Goal: Information Seeking & Learning: Learn about a topic

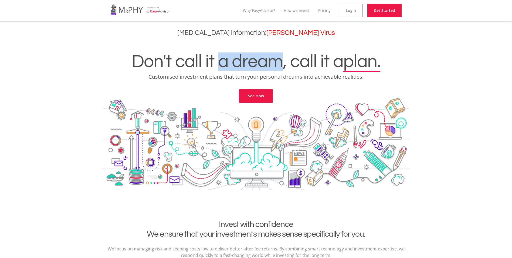
click at [284, 63] on h1 "Don't call it a dream, call it a plan." at bounding box center [256, 61] width 504 height 18
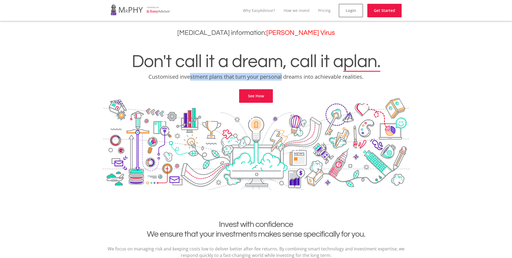
drag, startPoint x: 188, startPoint y: 78, endPoint x: 295, endPoint y: 78, distance: 106.7
click at [295, 78] on p "Customised investment plans that turn your personal dreams into achievable real…" at bounding box center [256, 77] width 504 height 8
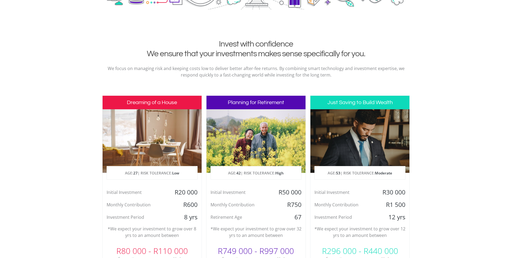
scroll to position [252, 0]
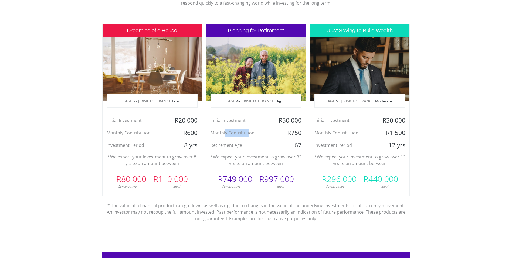
drag, startPoint x: 229, startPoint y: 132, endPoint x: 250, endPoint y: 132, distance: 21.6
click at [250, 132] on div "Monthly Contribution" at bounding box center [240, 133] width 66 height 8
drag, startPoint x: 250, startPoint y: 132, endPoint x: 240, endPoint y: 145, distance: 17.3
click at [239, 145] on div "Retirement Age" at bounding box center [240, 145] width 66 height 8
drag, startPoint x: 240, startPoint y: 145, endPoint x: 263, endPoint y: 151, distance: 23.9
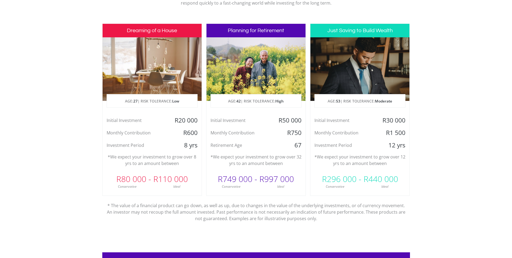
click at [263, 151] on div "Planning for Retirement AGE: [DEMOGRAPHIC_DATA] | RISK TOLERANCE: High Initial …" at bounding box center [256, 110] width 100 height 172
drag, startPoint x: 133, startPoint y: 159, endPoint x: 176, endPoint y: 159, distance: 42.4
click at [176, 159] on p "*We expect your investment to grow over 8 yrs to an amount between" at bounding box center [152, 159] width 91 height 13
drag, startPoint x: 176, startPoint y: 159, endPoint x: 133, endPoint y: 162, distance: 42.5
click at [133, 162] on p "*We expect your investment to grow over 8 yrs to an amount between" at bounding box center [152, 159] width 91 height 13
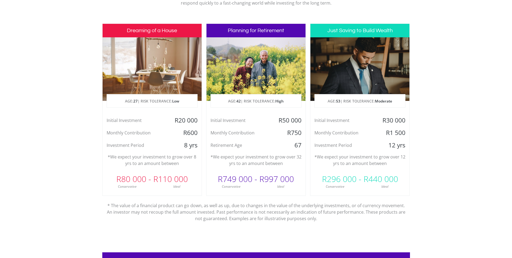
drag, startPoint x: 133, startPoint y: 162, endPoint x: 98, endPoint y: 172, distance: 36.3
click at [98, 172] on section "Invest with confidence We ensure that your investments makes sense specifically…" at bounding box center [256, 109] width 512 height 284
drag, startPoint x: 142, startPoint y: 159, endPoint x: 171, endPoint y: 163, distance: 29.0
click at [171, 163] on p "*We expect your investment to grow over 8 yrs to an amount between" at bounding box center [152, 159] width 91 height 13
drag, startPoint x: 171, startPoint y: 163, endPoint x: 215, endPoint y: 193, distance: 52.9
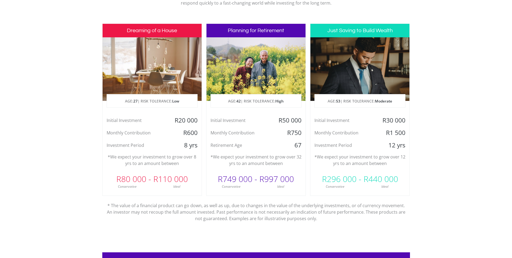
click at [215, 193] on div "Planning for Retirement AGE: [DEMOGRAPHIC_DATA] | RISK TOLERANCE: High Initial …" at bounding box center [256, 110] width 100 height 172
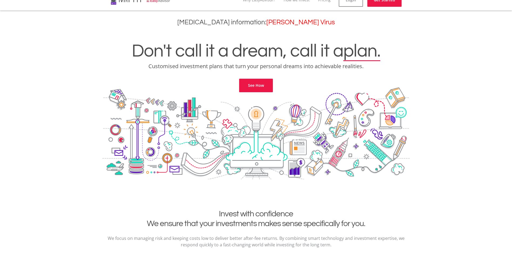
scroll to position [0, 0]
